Goal: Information Seeking & Learning: Learn about a topic

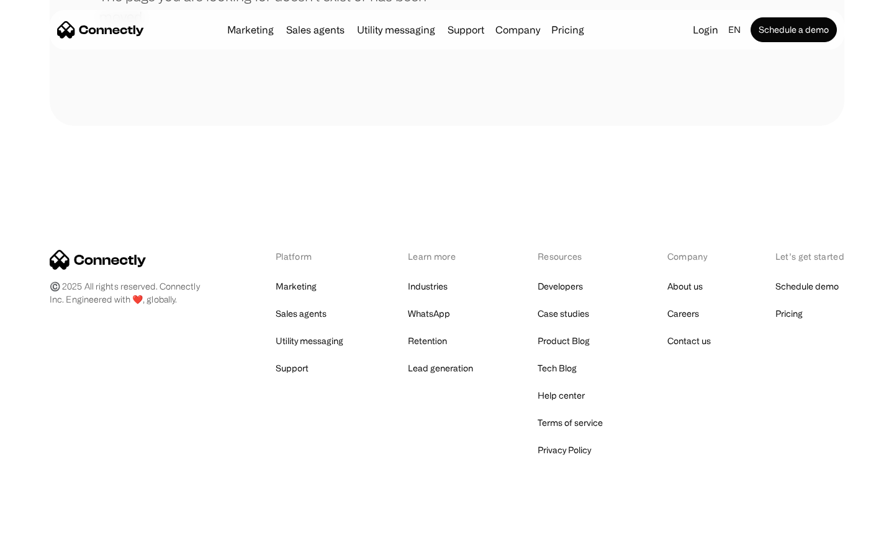
scroll to position [226, 0]
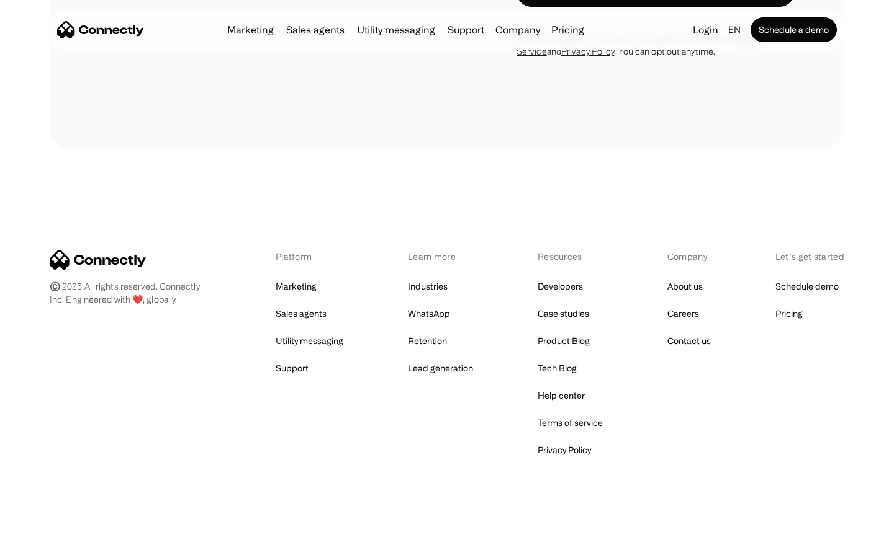
scroll to position [4031, 0]
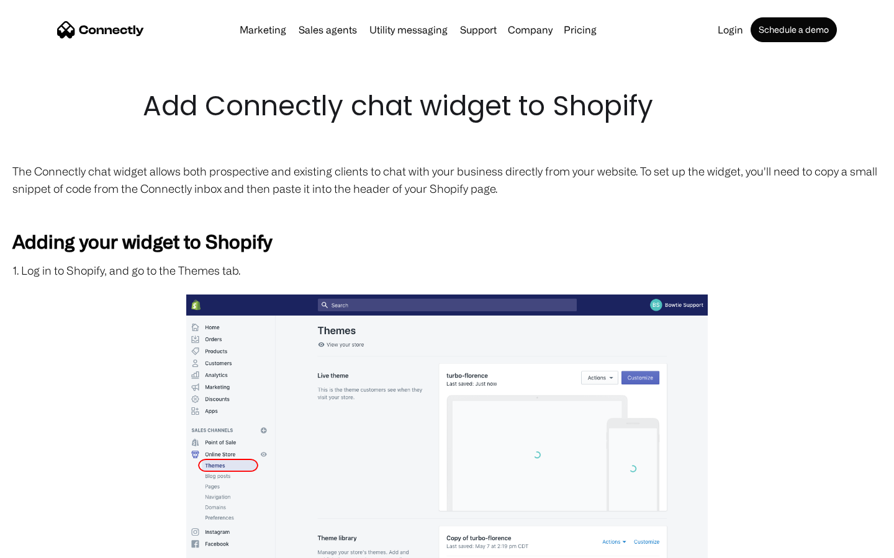
scroll to position [2099, 0]
